Goal: Task Accomplishment & Management: Use online tool/utility

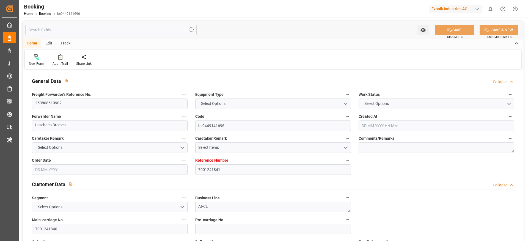
click at [455, 10] on div "Evonik Industries AG" at bounding box center [455, 9] width 53 height 8
type textarea "250808610902"
type textarea "Leschaco Bremen"
type input "be9449141696"
type input "7001241841"
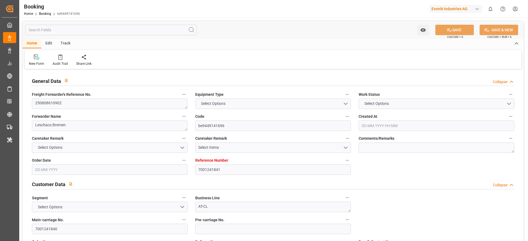
type textarea "AT-CL"
type input "7001241840"
type textarea "[PERSON_NAME][EMAIL_ADDRESS][PERSON_NAME][DOMAIN_NAME]"
type textarea "CIF"
type textarea "NANSHA"
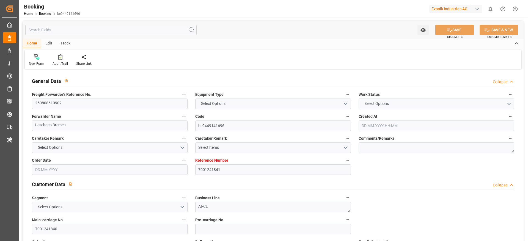
type textarea "Herne"
type textarea "SUDU1853347"
type input "[PERSON_NAME]"
type input "MAEU"
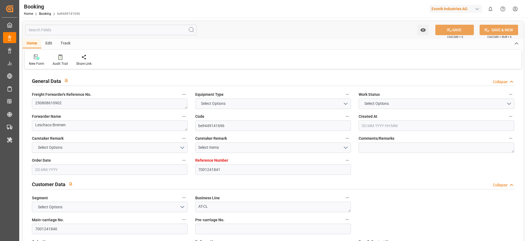
type textarea "257951917"
type input "[GEOGRAPHIC_DATA]"
type input "Nansha Pt"
type input "TANJUNG PELEPAS"
type textarea "vesselName etd [PERSON_NAME]"
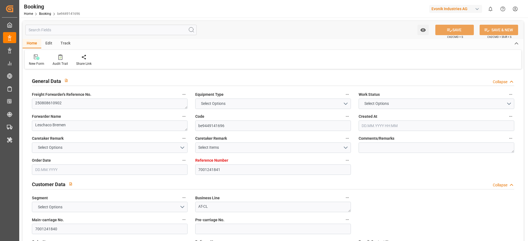
type textarea "INPUT_Evonik_Seeburger_IFTMIN_1003053003_20250814162015467.edi"
type textarea "NWC/UK [GEOGRAPHIC_DATA] Continent / [GEOGRAPHIC_DATA]-CL"
type textarea "INPUT_Evonik_Seeburger_IFTMIN_1003025544_20250806110434689.edi,INPUT_Evonik_See…"
type textarea "1003053003"
type textarea "Logward System"
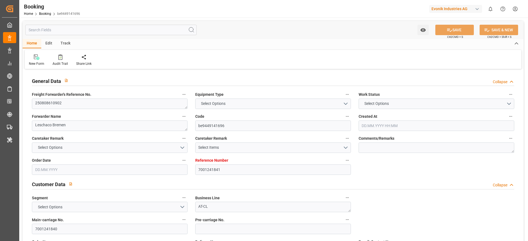
type textarea "businessDivision-businessLine-"
type textarea "IFTSTA"
type textarea "a011t00000LcJC5AAN"
type textarea "Yes"
type input "[GEOGRAPHIC_DATA]"
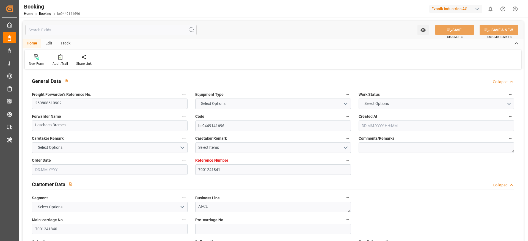
type input "NANSHA PT"
type input "[GEOGRAPHIC_DATA]"
type input "NL"
type input "TRUCK"
type input "532E"
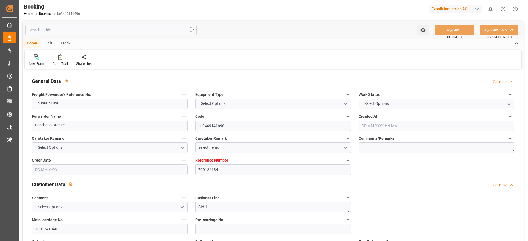
type input "VESSEL"
type input "[PERSON_NAME]"
type input "537E"
type input "MCC YANGON"
type input "TRUCK"
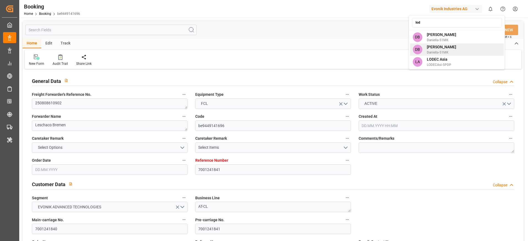
type input "7001241841"
type input "9632129"
type input "Maersk"
type input "Maersk Line AS"
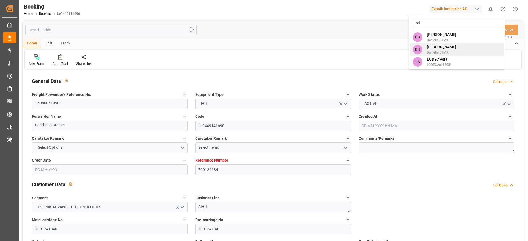
type input "NLRTM"
type input "CNNSA"
type input "MYTPP"
type input "0"
type input "NLRTM"
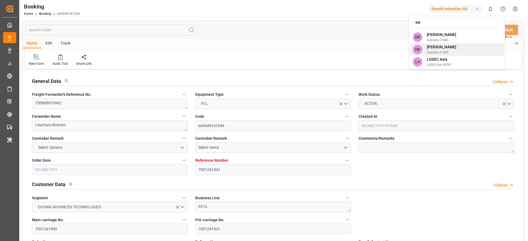
type input "CNNSA"
type input "9840714"
type input "9823754"
type input "[DATE] 09:05"
type input "[DATE]"
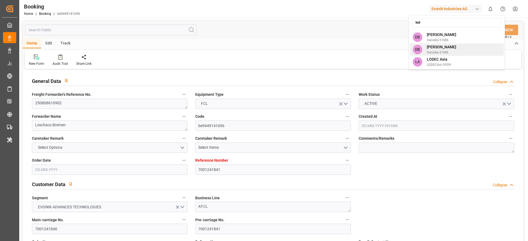
type input "[DATE]"
type input "[DATE] 17:15"
type input "[DATE] 00:00"
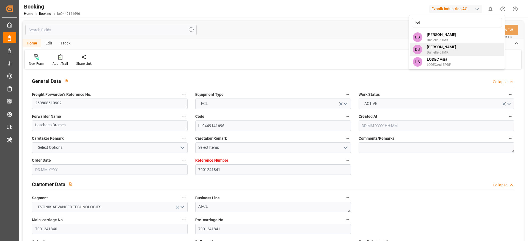
type input "[DATE] 17:35"
type input "[DATE] 16:24"
type input "[DATE] 17:00"
type input "[DATE] 00:00"
type input "[DATE] 01:00"
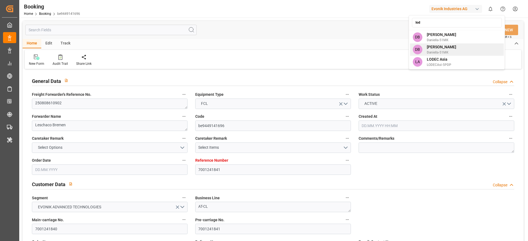
type input "[DATE] 00:00"
type input "[DATE] 19:00"
type input "[DATE] 00:00"
type input "[DATE]"
type input "[DATE] 12:29"
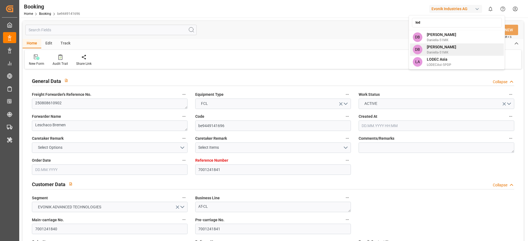
type input "[DATE]"
type input "[DATE] 10:22"
type input "[DATE] 10:41"
type input "[DATE] 17:15"
type input "[DATE] 19:17"
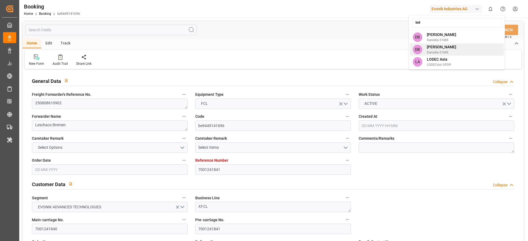
type input "[DATE] 01:00"
type input "[DATE] 17:52"
type input "[DATE] 19:00"
type input "[DATE] 17:00"
type input "[DATE] 22:20"
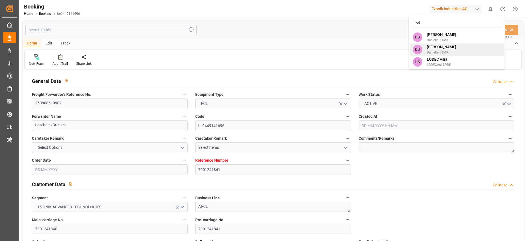
type input "[DATE] 22:20"
type input "lod"
click at [449, 62] on span "LODECAsi-5PDP" at bounding box center [439, 64] width 24 height 5
